Goal: Complete application form

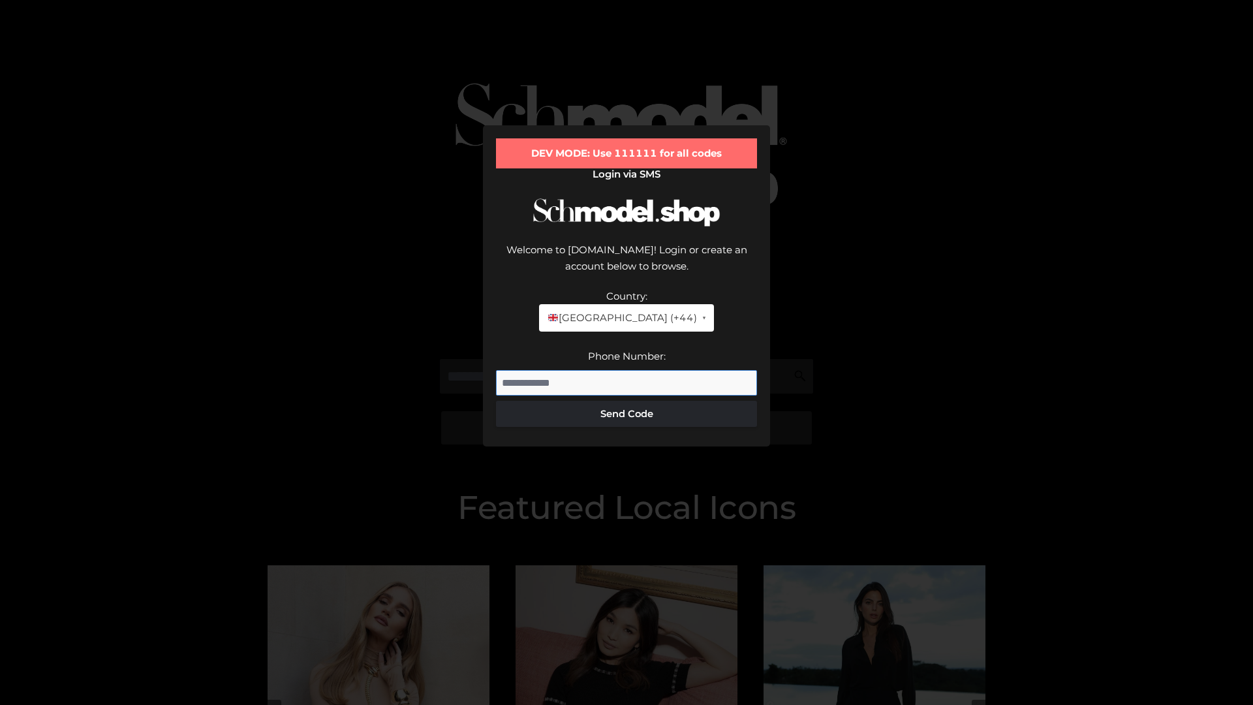
click at [626, 370] on input "Phone Number:" at bounding box center [626, 383] width 261 height 26
type input "**********"
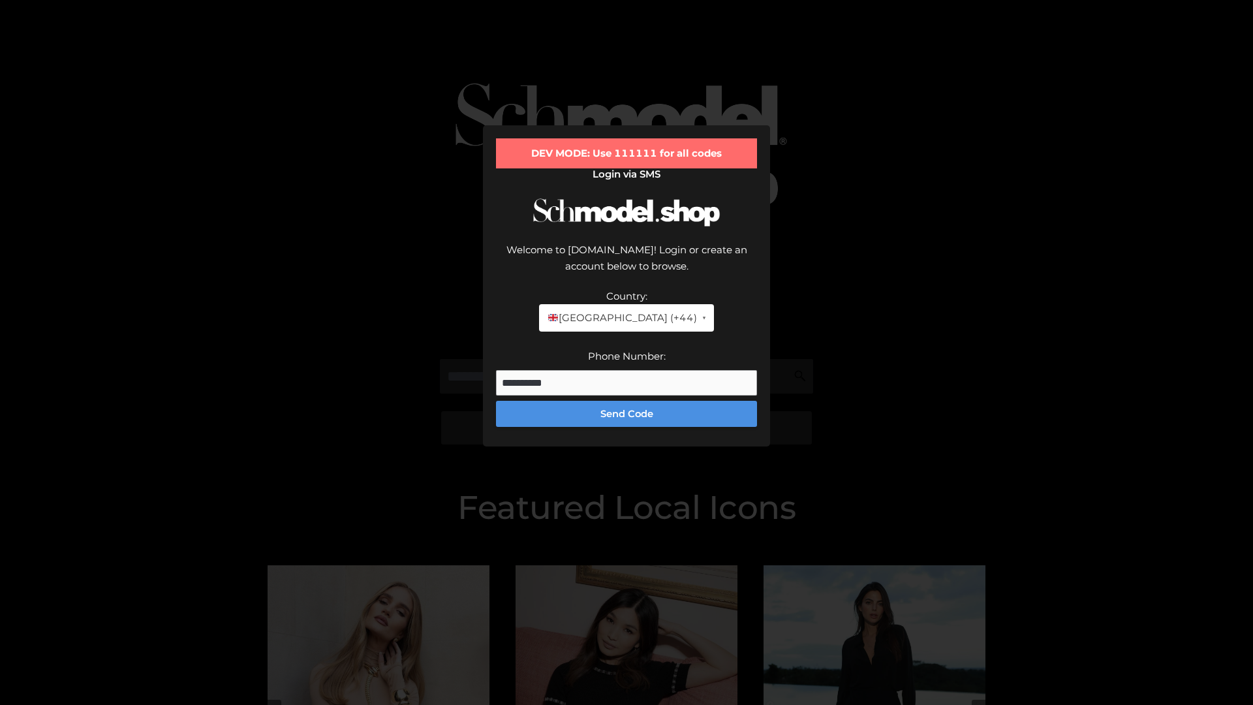
click at [626, 401] on button "Send Code" at bounding box center [626, 414] width 261 height 26
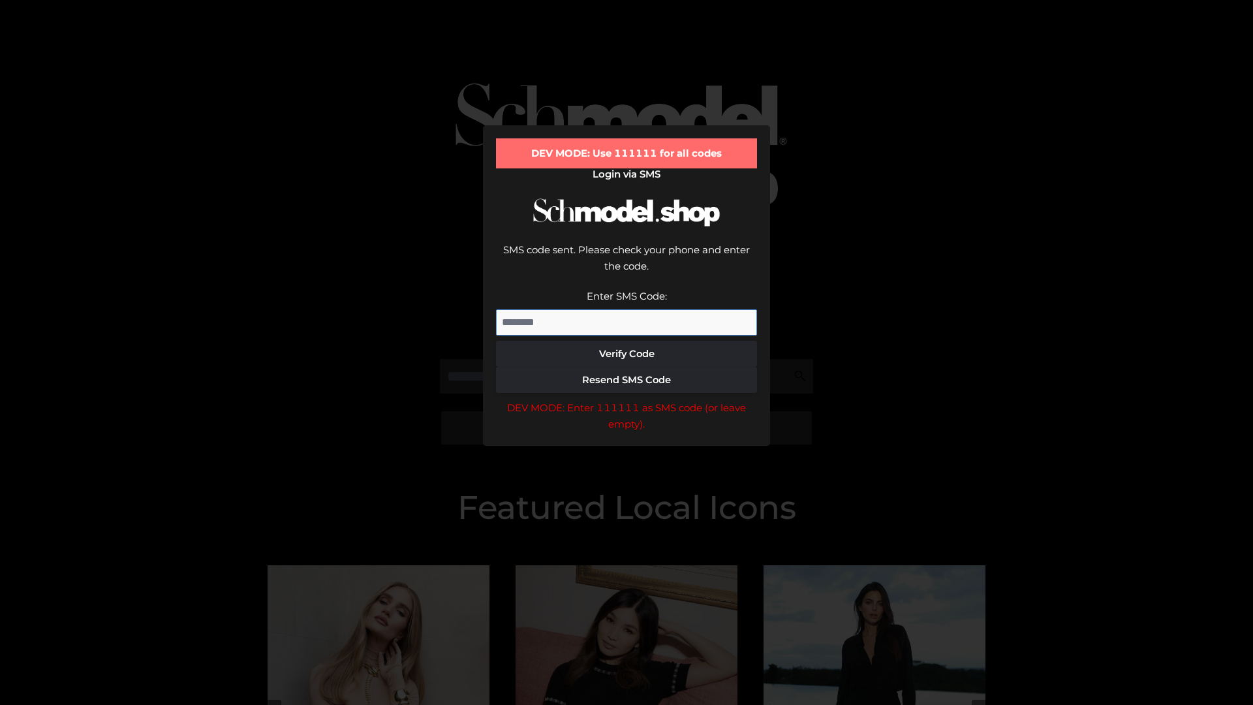
click at [626, 309] on input "Enter SMS Code:" at bounding box center [626, 322] width 261 height 26
type input "******"
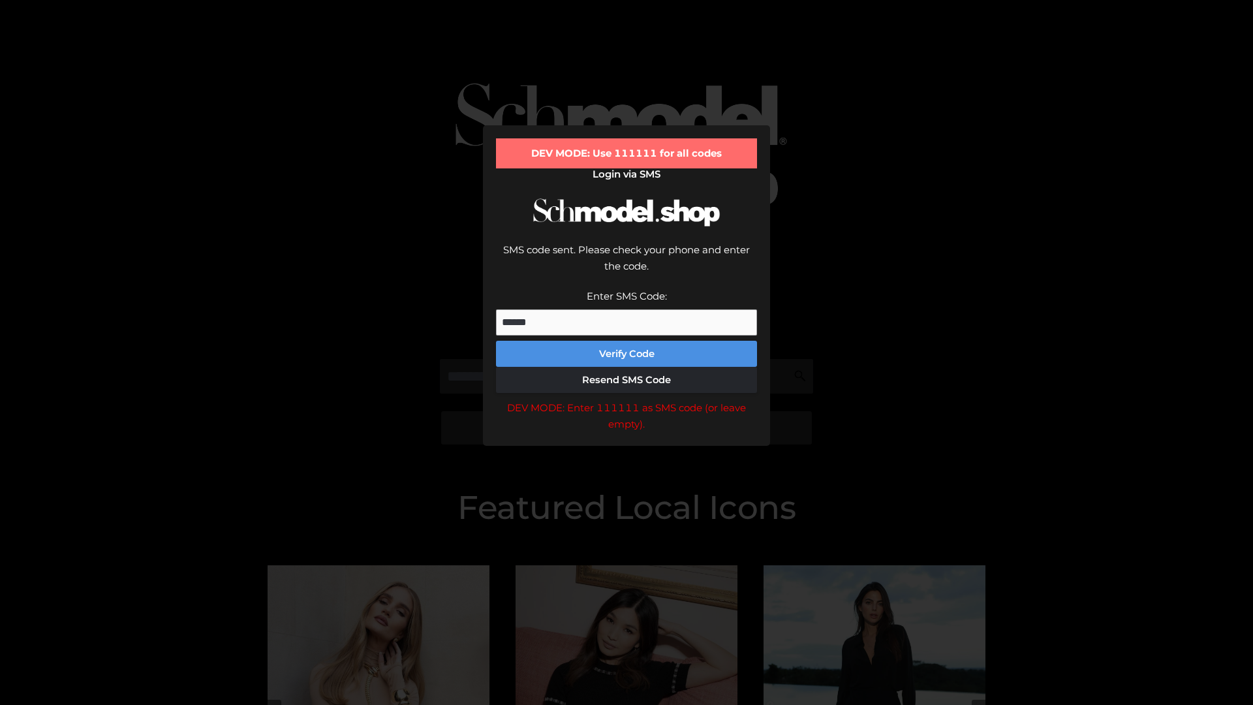
click at [626, 341] on button "Verify Code" at bounding box center [626, 354] width 261 height 26
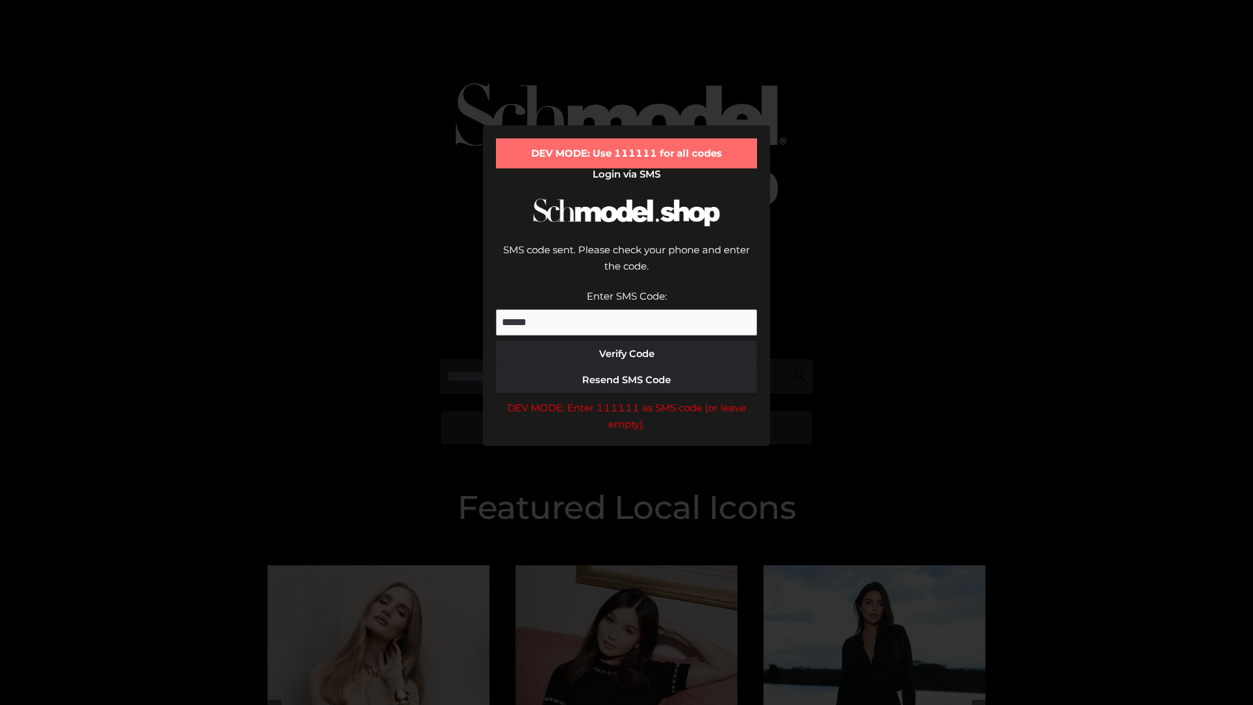
click at [626, 399] on div "DEV MODE: Enter 111111 as SMS code (or leave empty)." at bounding box center [626, 415] width 261 height 33
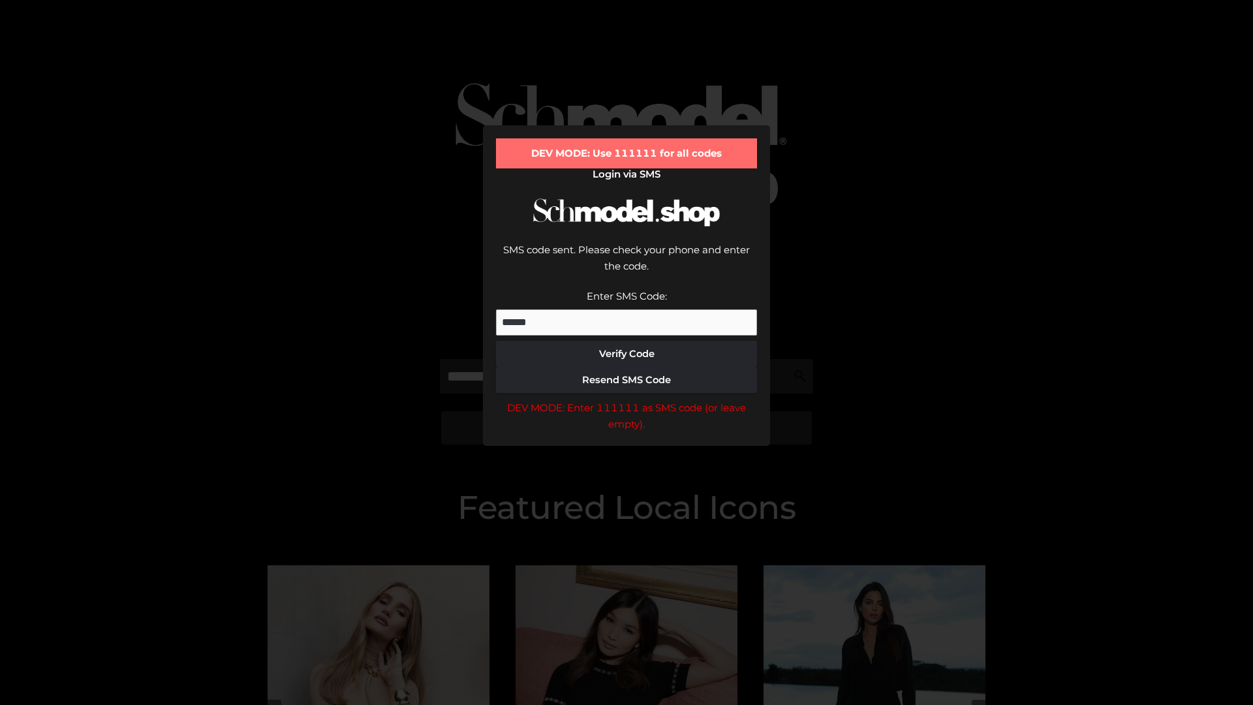
click at [626, 399] on div "DEV MODE: Enter 111111 as SMS code (or leave empty)." at bounding box center [626, 415] width 261 height 33
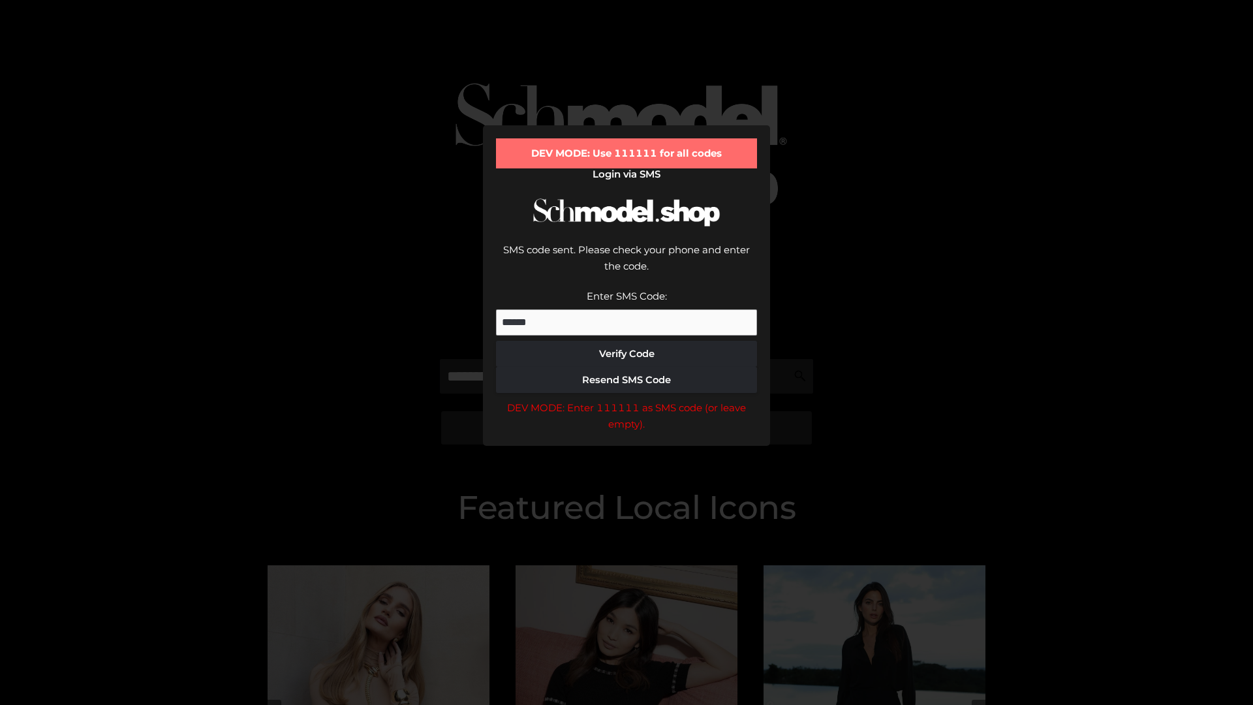
click at [626, 399] on div "DEV MODE: Enter 111111 as SMS code (or leave empty)." at bounding box center [626, 415] width 261 height 33
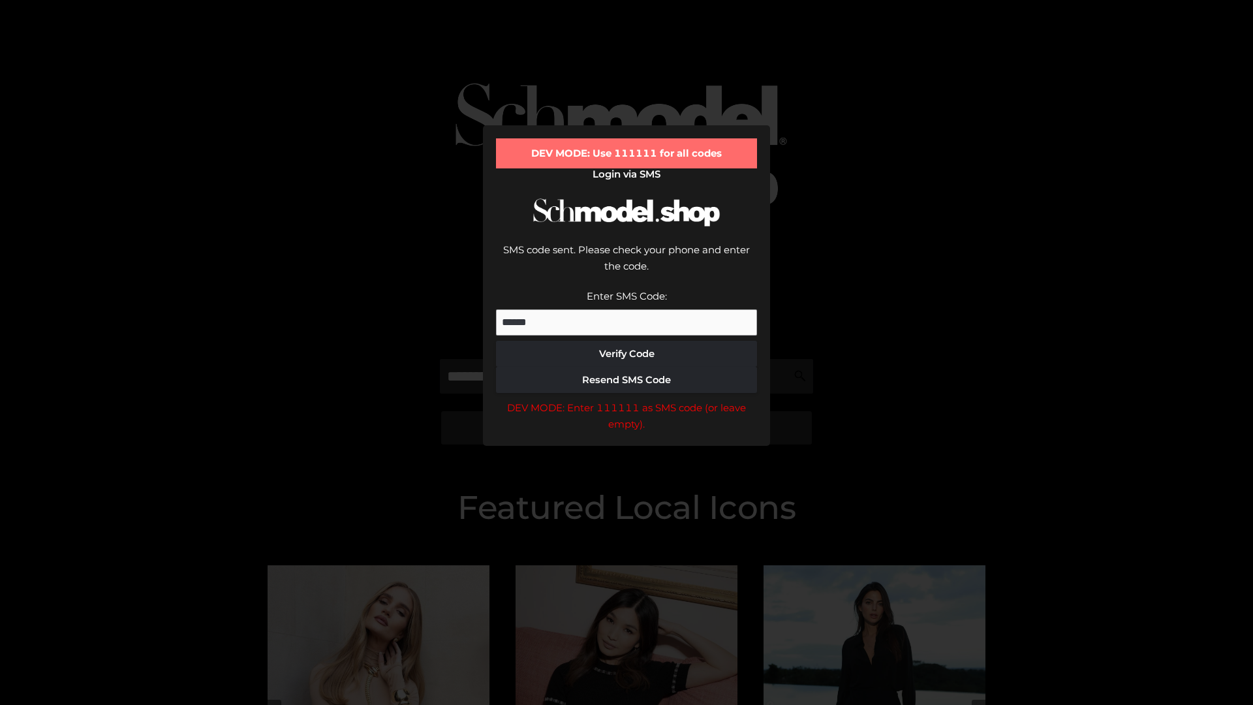
click at [626, 399] on div "DEV MODE: Enter 111111 as SMS code (or leave empty)." at bounding box center [626, 415] width 261 height 33
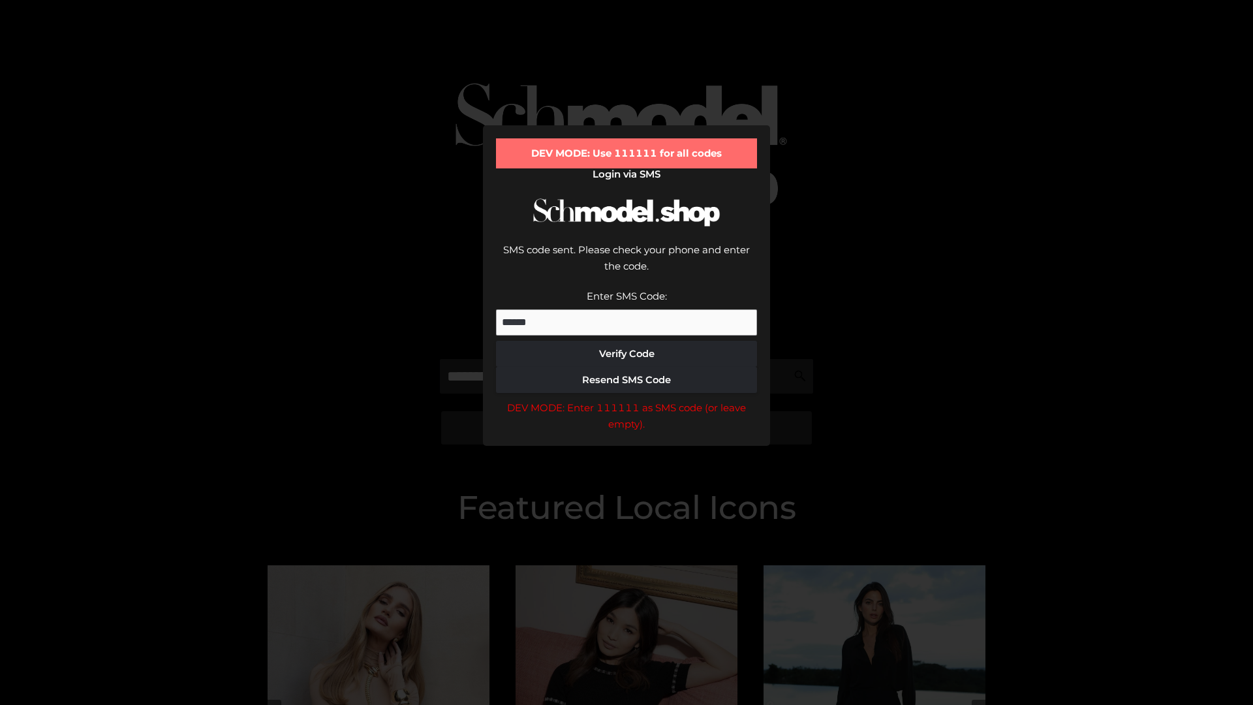
click at [626, 399] on div "DEV MODE: Enter 111111 as SMS code (or leave empty)." at bounding box center [626, 415] width 261 height 33
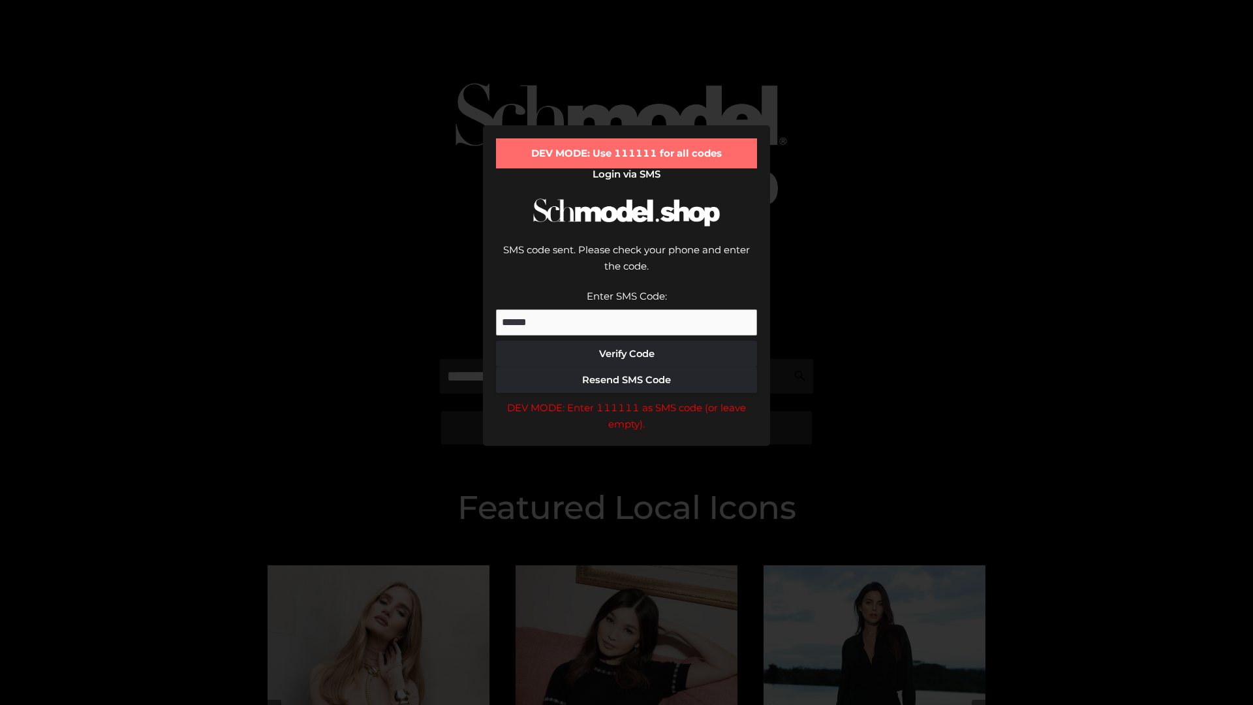
click at [626, 399] on div "DEV MODE: Enter 111111 as SMS code (or leave empty)." at bounding box center [626, 415] width 261 height 33
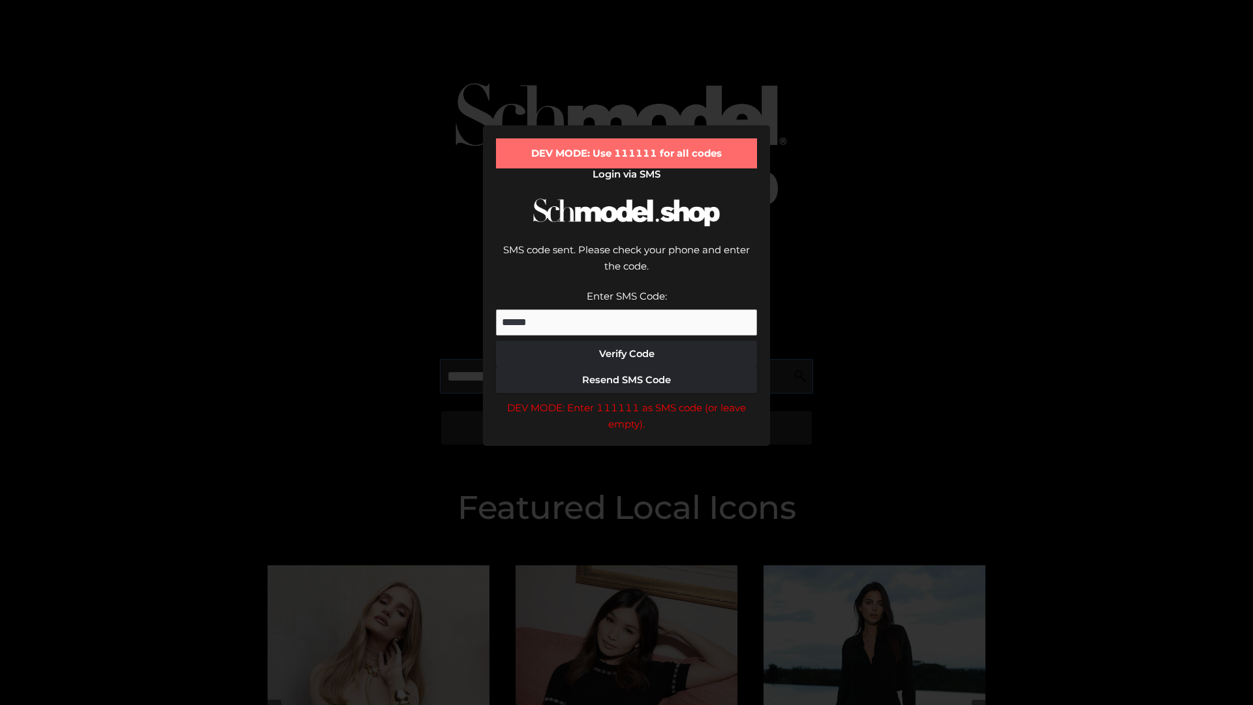
scroll to position [0, 67]
click at [626, 399] on div "DEV MODE: Enter 111111 as SMS code (or leave empty)." at bounding box center [626, 415] width 261 height 33
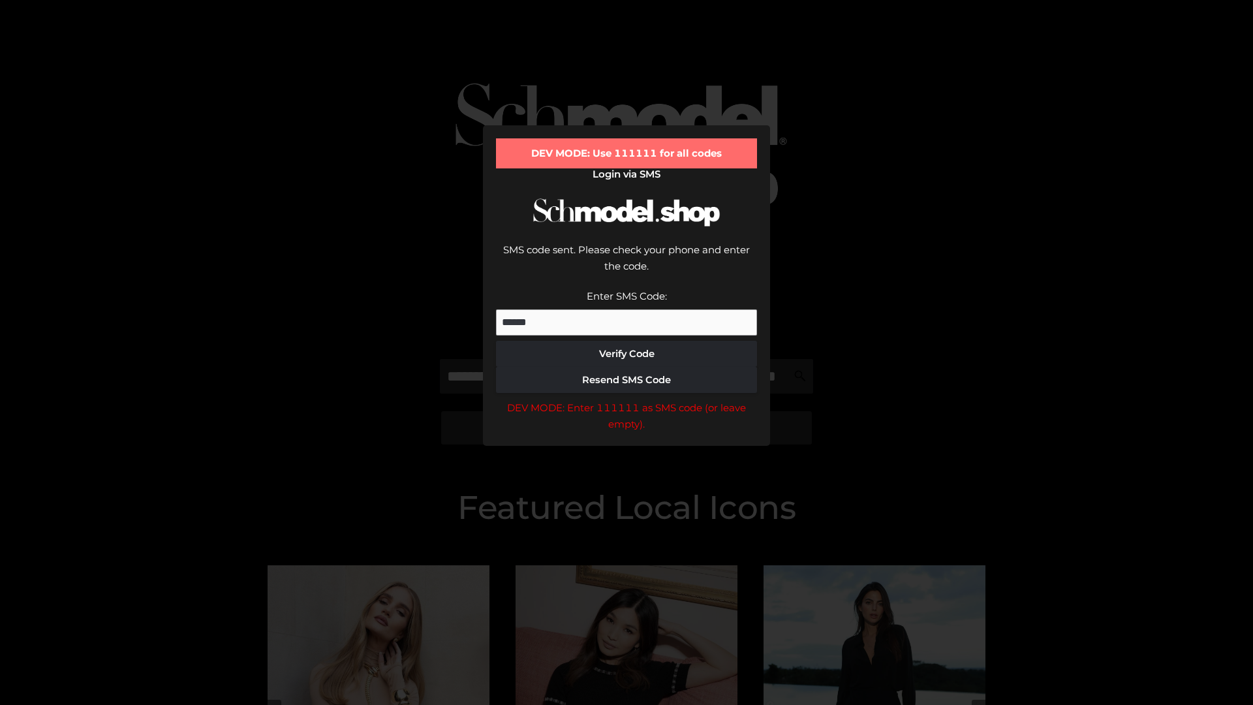
click at [626, 399] on div "DEV MODE: Enter 111111 as SMS code (or leave empty)." at bounding box center [626, 415] width 261 height 33
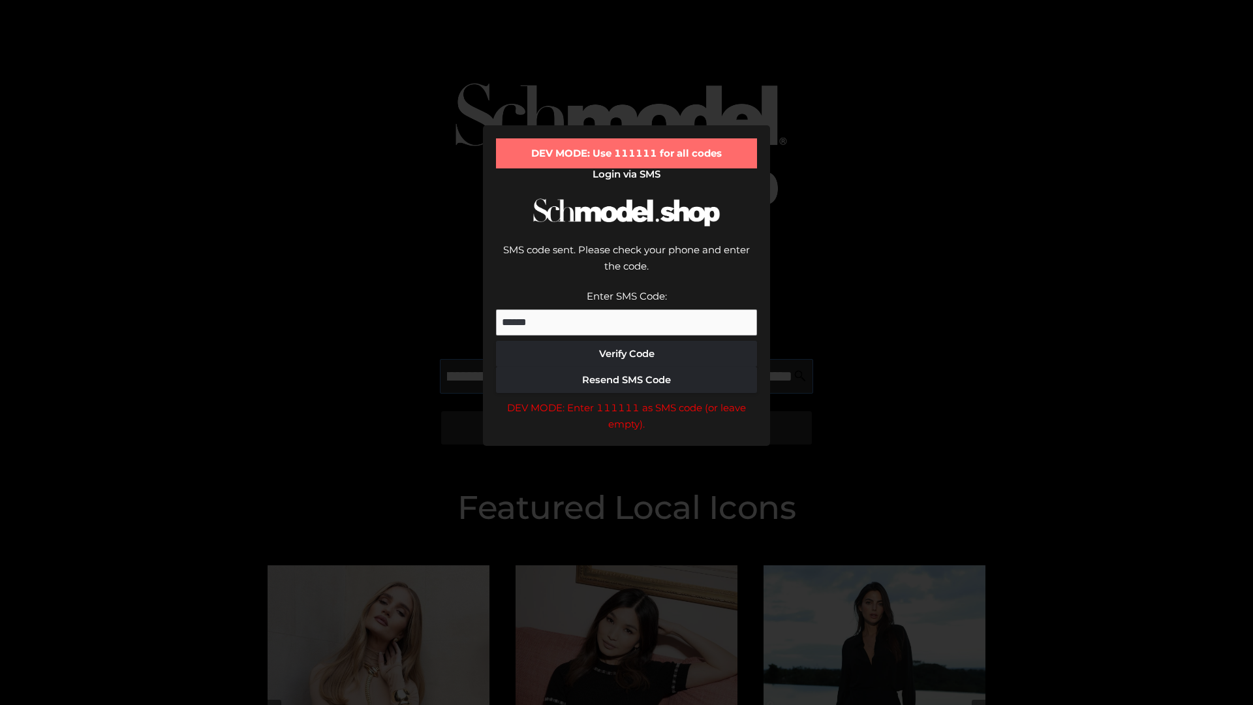
scroll to position [0, 142]
click at [626, 399] on div "DEV MODE: Enter 111111 as SMS code (or leave empty)." at bounding box center [626, 415] width 261 height 33
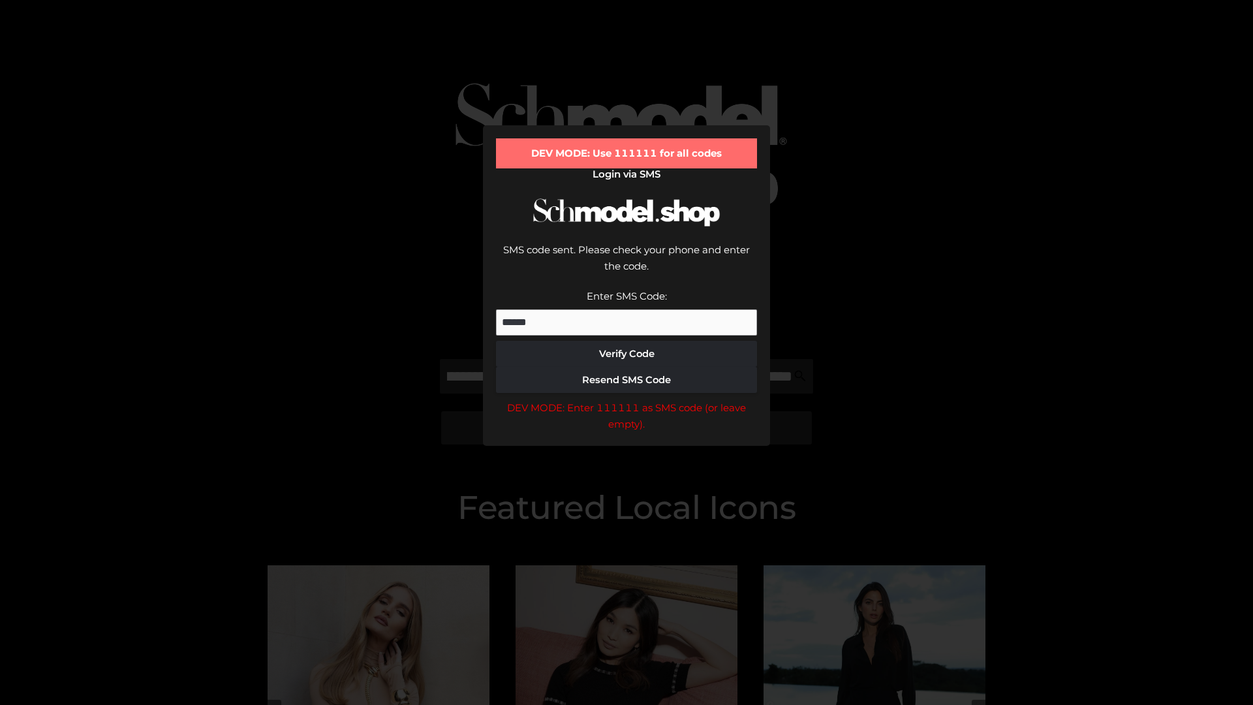
click at [626, 399] on div "DEV MODE: Enter 111111 as SMS code (or leave empty)." at bounding box center [626, 415] width 261 height 33
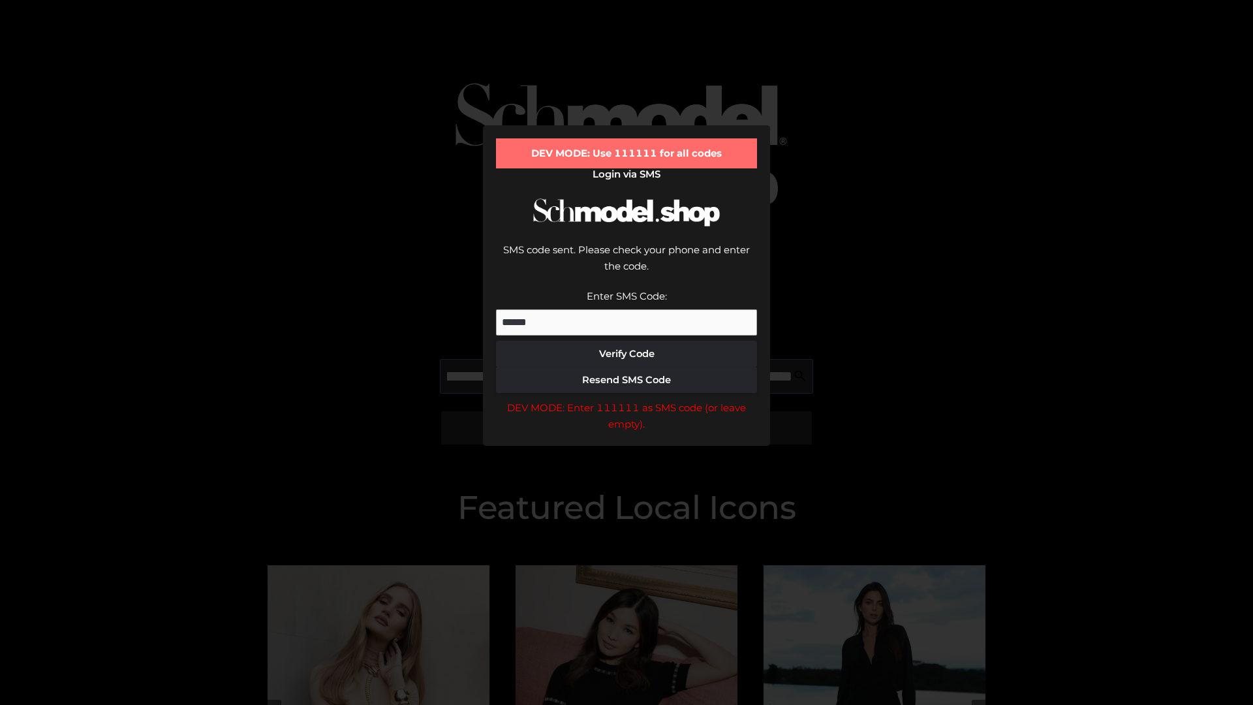
scroll to position [0, 221]
click at [626, 399] on div "DEV MODE: Enter 111111 as SMS code (or leave empty)." at bounding box center [626, 415] width 261 height 33
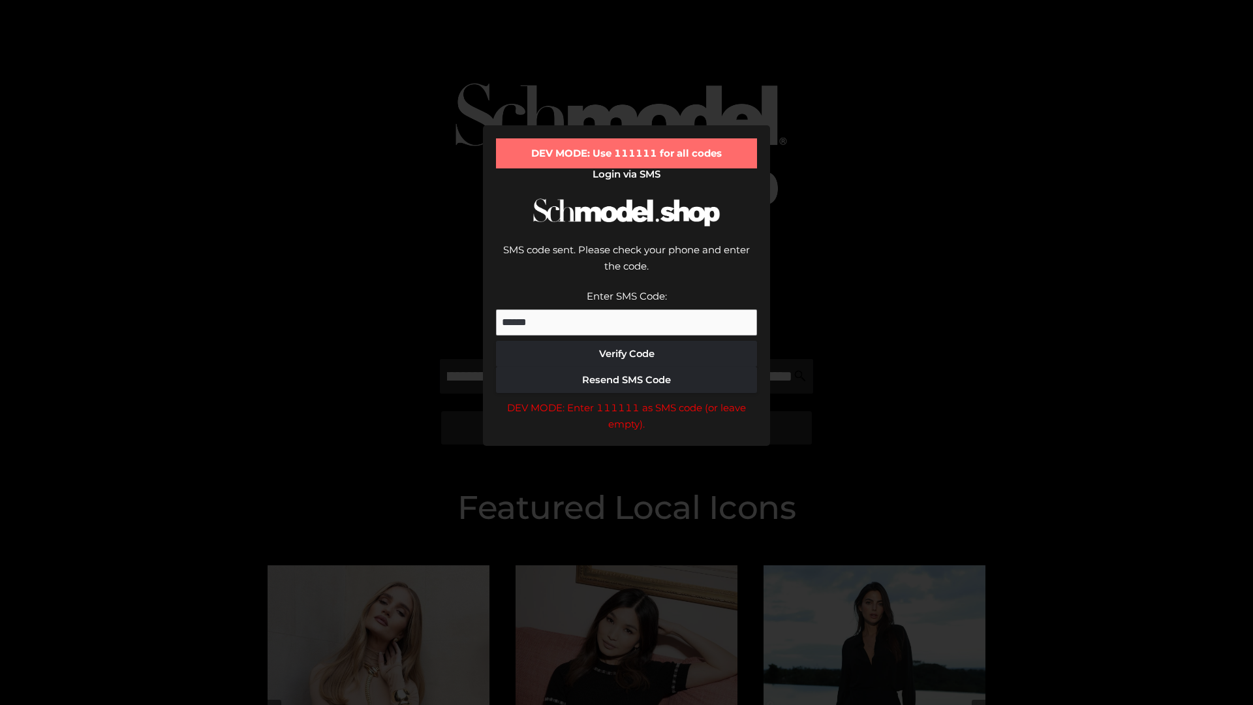
click at [626, 399] on div "DEV MODE: Enter 111111 as SMS code (or leave empty)." at bounding box center [626, 415] width 261 height 33
type input "**********"
